Goal: Find specific page/section

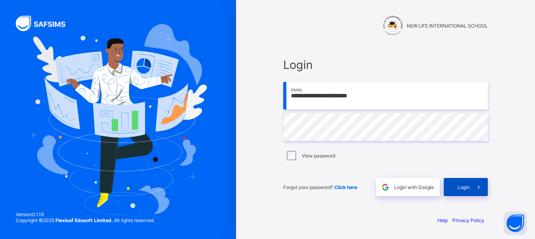
click at [457, 181] on div "Login" at bounding box center [466, 187] width 44 height 18
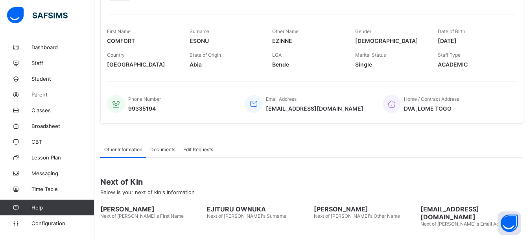
scroll to position [118, 0]
click at [165, 151] on span "Documents" at bounding box center [162, 150] width 25 height 6
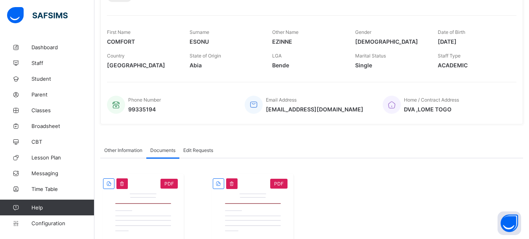
click at [207, 154] on div "Edit Requests" at bounding box center [198, 150] width 38 height 16
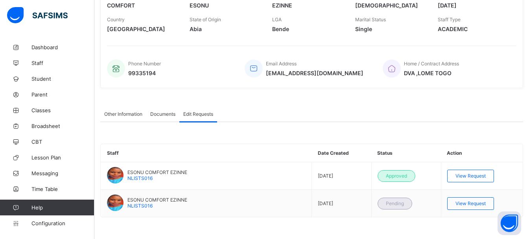
scroll to position [0, 0]
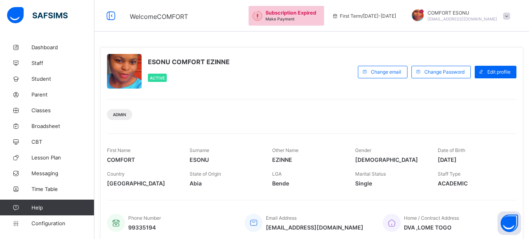
click at [515, 48] on div "ESONU COMFORT EZINNE Active Change email Change Password Edit profile Admin Fir…" at bounding box center [311, 144] width 423 height 195
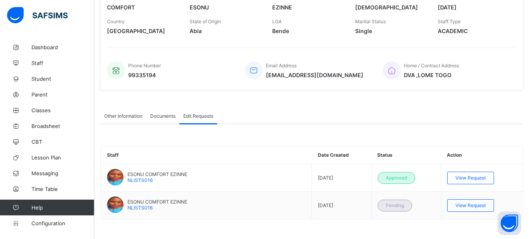
scroll to position [154, 0]
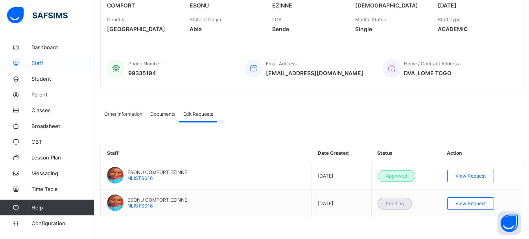
click at [50, 67] on link "Staff" at bounding box center [47, 63] width 94 height 16
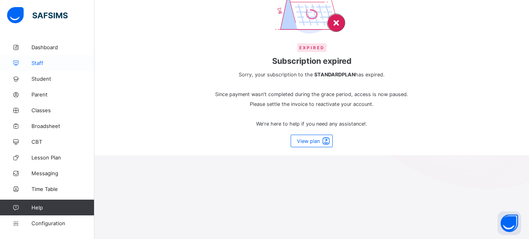
scroll to position [92, 0]
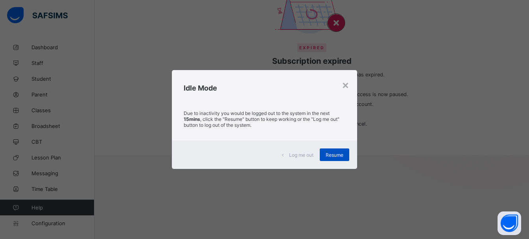
click at [330, 159] on div "Resume" at bounding box center [335, 154] width 30 height 13
